Goal: Task Accomplishment & Management: Manage account settings

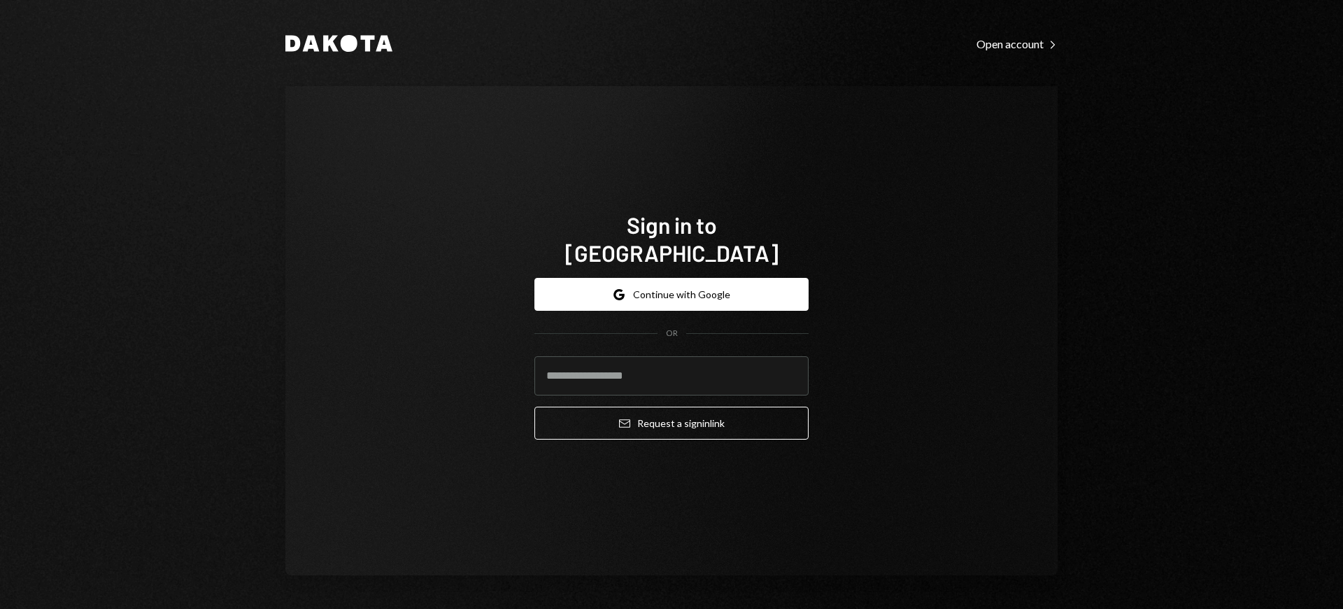
click at [672, 239] on h1 "Sign in to [GEOGRAPHIC_DATA]" at bounding box center [672, 239] width 274 height 56
